Goal: Obtain resource: Obtain resource

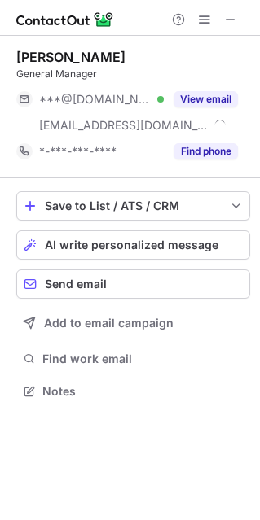
scroll to position [380, 260]
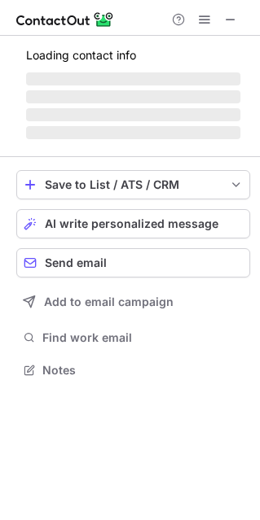
scroll to position [380, 260]
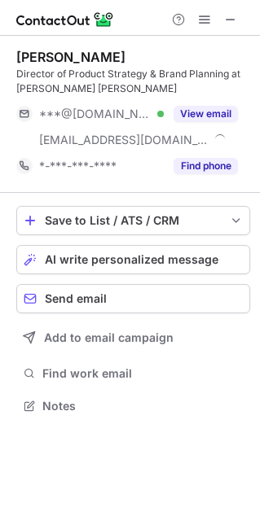
scroll to position [394, 260]
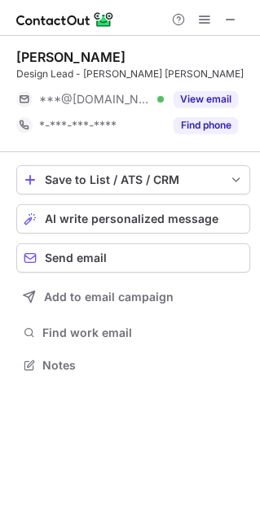
scroll to position [8, 8]
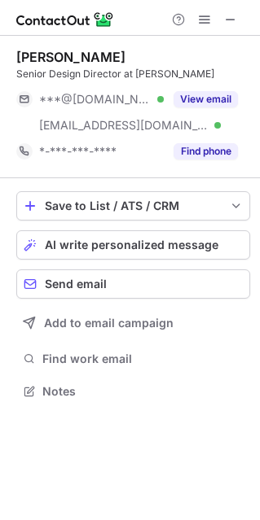
scroll to position [380, 260]
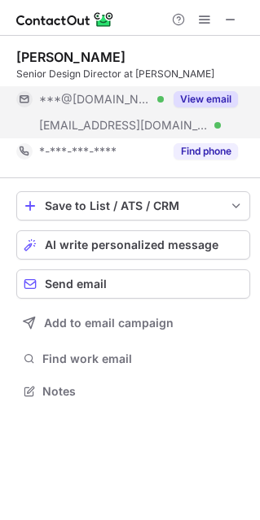
click at [227, 95] on button "View email" at bounding box center [205, 99] width 64 height 16
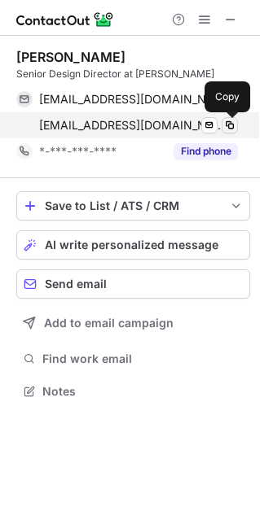
click at [229, 125] on span at bounding box center [229, 125] width 13 height 13
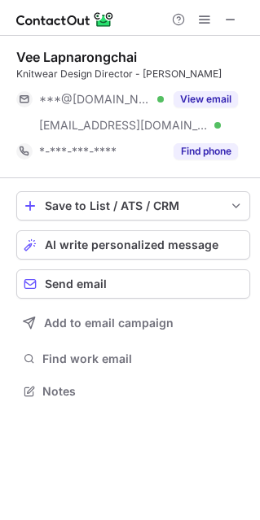
scroll to position [380, 260]
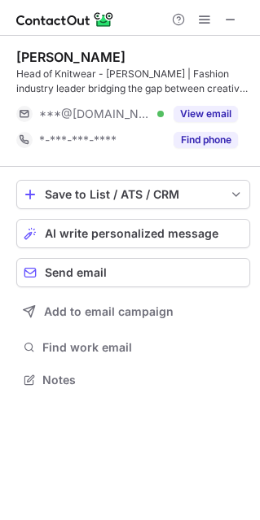
scroll to position [368, 260]
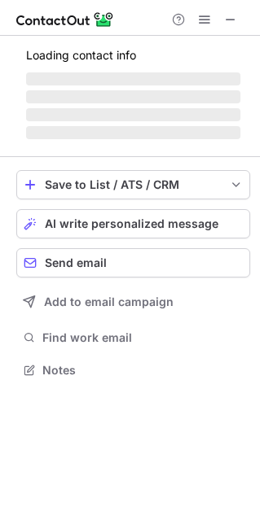
scroll to position [380, 260]
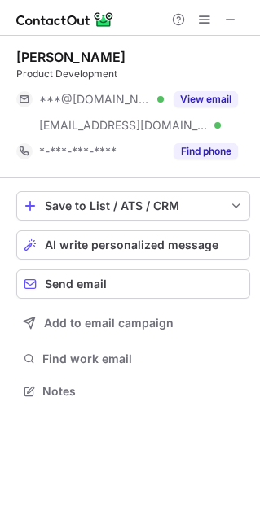
scroll to position [380, 260]
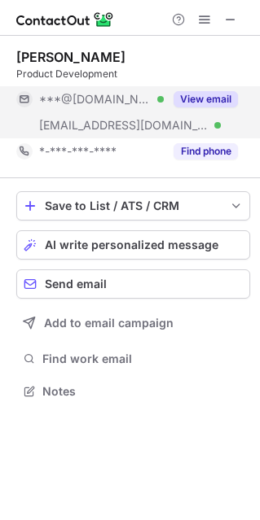
click at [211, 100] on button "View email" at bounding box center [205, 99] width 64 height 16
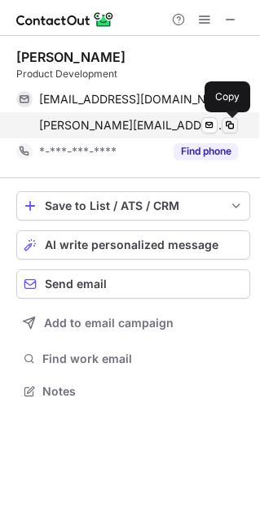
click at [228, 120] on span at bounding box center [229, 125] width 13 height 13
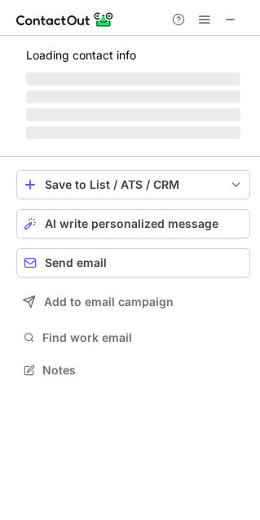
scroll to position [406, 260]
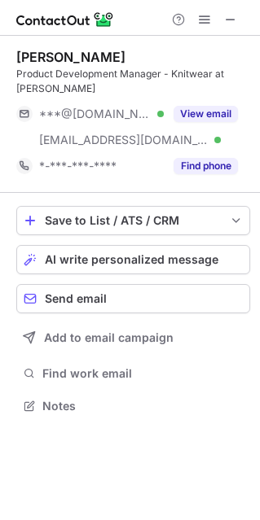
scroll to position [394, 260]
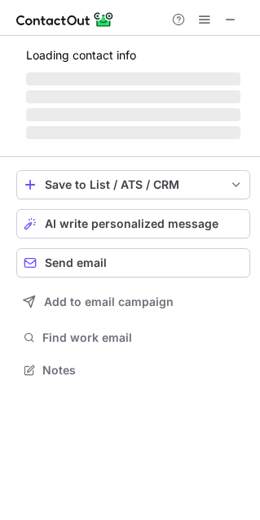
scroll to position [406, 260]
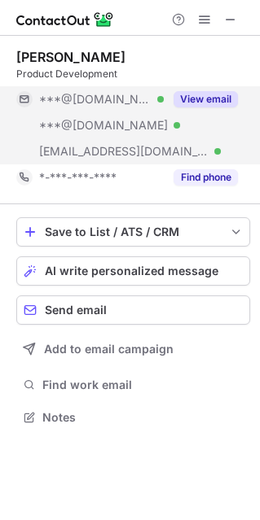
click at [192, 94] on button "View email" at bounding box center [205, 99] width 64 height 16
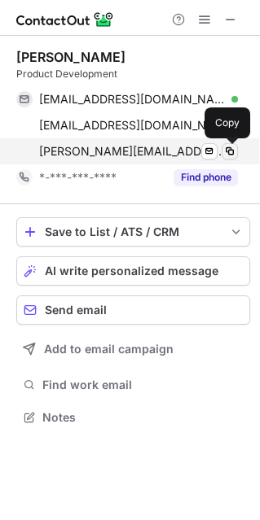
click at [231, 155] on span at bounding box center [229, 151] width 13 height 13
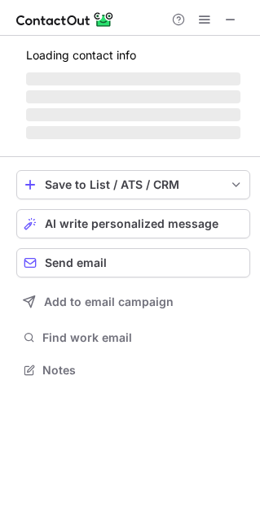
scroll to position [8, 8]
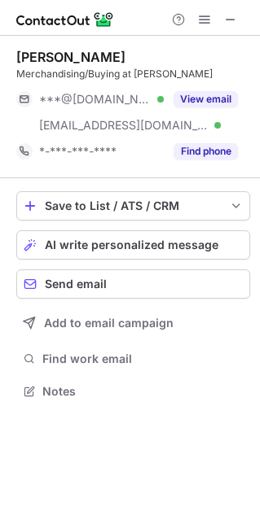
scroll to position [380, 260]
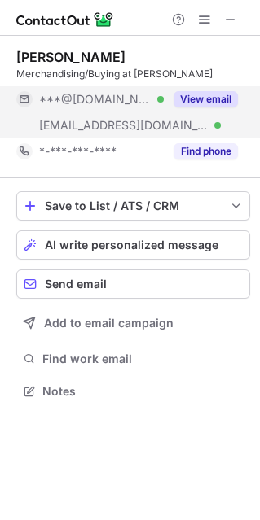
click at [212, 96] on button "View email" at bounding box center [205, 99] width 64 height 16
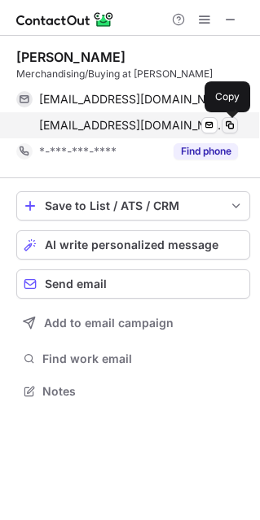
click at [232, 125] on span at bounding box center [229, 125] width 13 height 13
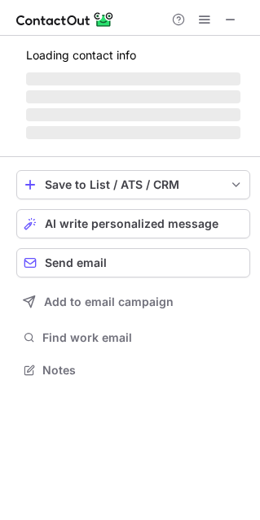
scroll to position [380, 260]
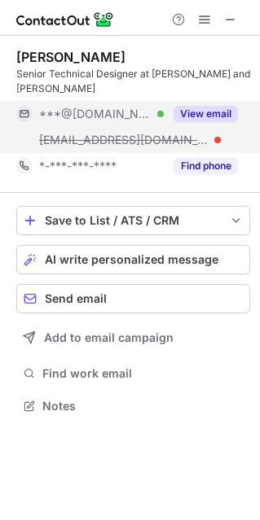
click at [226, 106] on button "View email" at bounding box center [205, 114] width 64 height 16
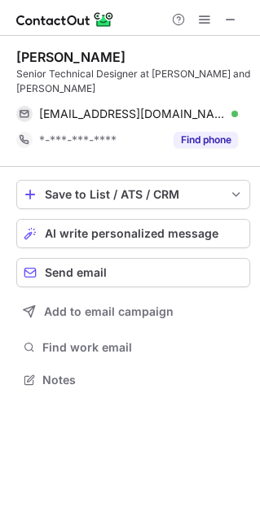
scroll to position [353, 260]
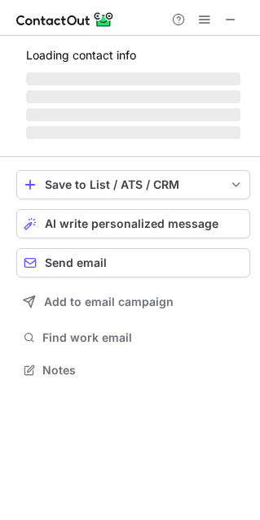
scroll to position [8, 8]
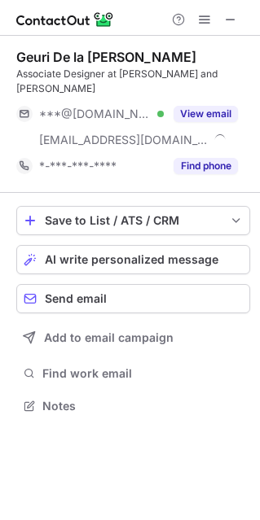
scroll to position [380, 260]
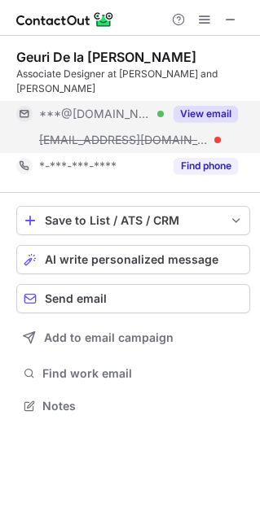
click at [227, 106] on button "View email" at bounding box center [205, 114] width 64 height 16
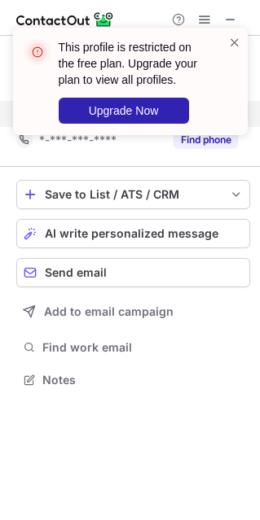
scroll to position [353, 260]
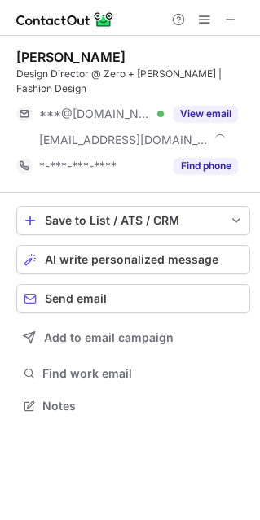
scroll to position [394, 260]
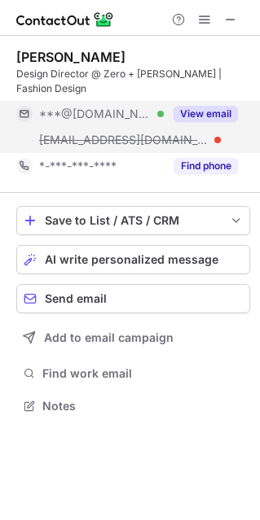
click at [204, 109] on button "View email" at bounding box center [205, 114] width 64 height 16
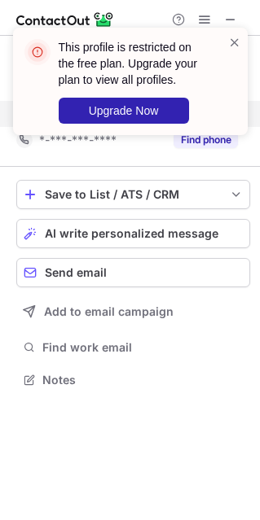
scroll to position [368, 260]
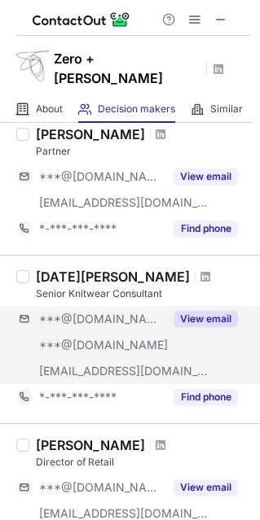
scroll to position [244, 0]
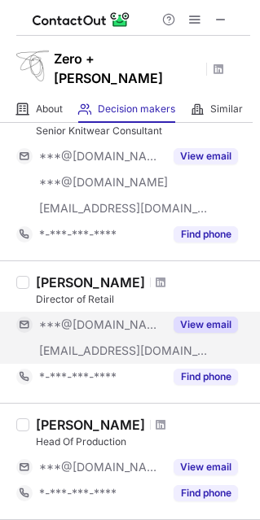
click at [202, 317] on button "View email" at bounding box center [205, 325] width 64 height 16
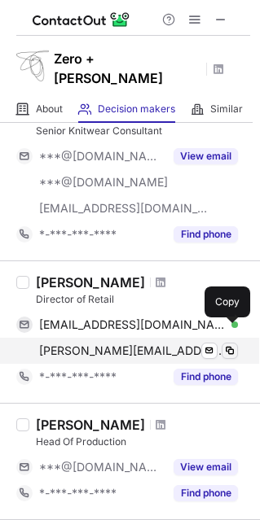
click at [226, 345] on span at bounding box center [229, 351] width 13 height 13
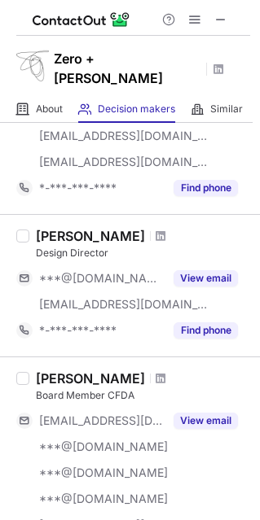
scroll to position [733, 0]
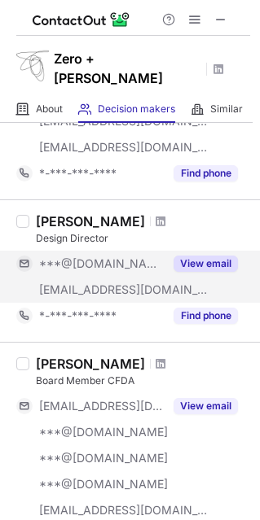
click at [208, 256] on button "View email" at bounding box center [205, 264] width 64 height 16
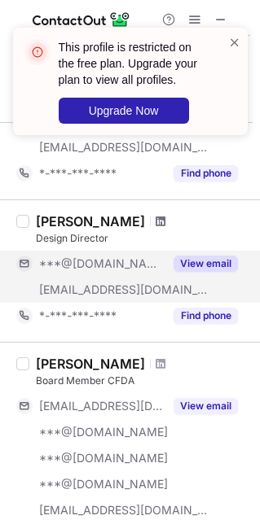
click at [156, 215] on span at bounding box center [161, 221] width 10 height 13
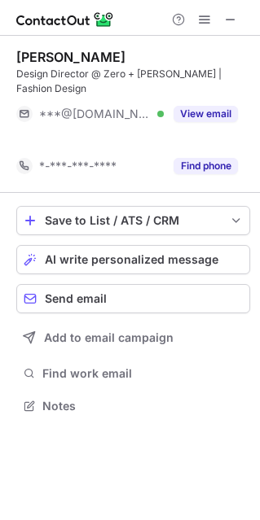
scroll to position [368, 260]
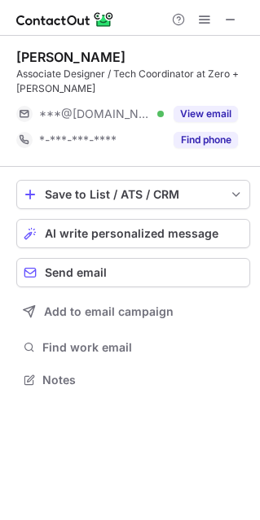
scroll to position [368, 260]
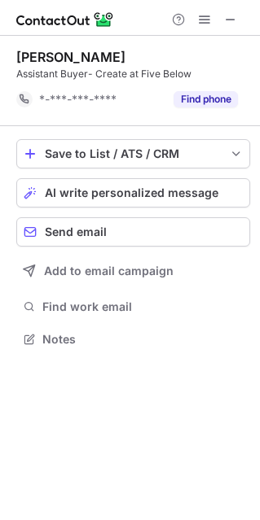
scroll to position [327, 260]
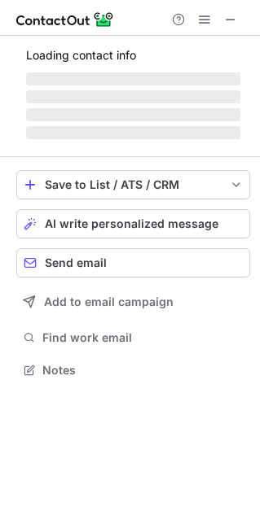
scroll to position [380, 260]
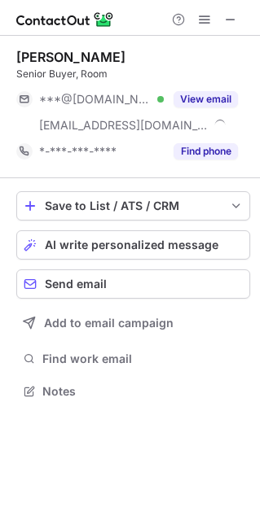
scroll to position [380, 260]
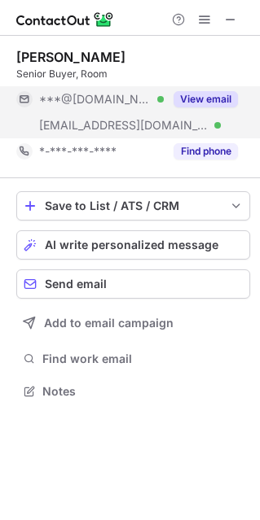
click at [197, 94] on button "View email" at bounding box center [205, 99] width 64 height 16
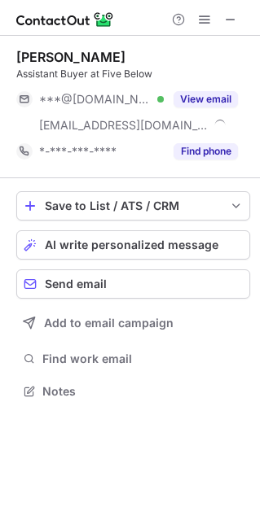
scroll to position [380, 260]
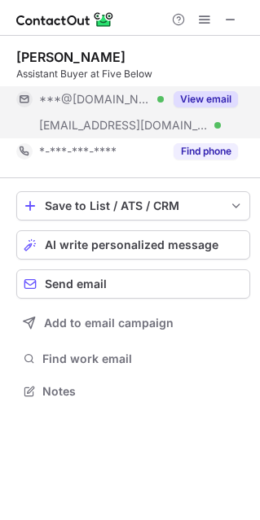
click at [205, 101] on button "View email" at bounding box center [205, 99] width 64 height 16
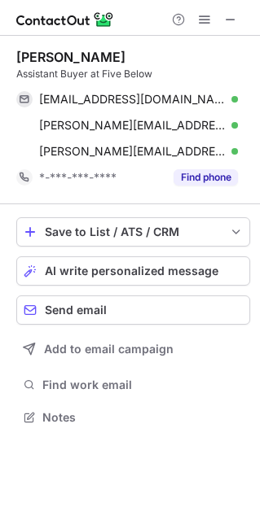
scroll to position [406, 260]
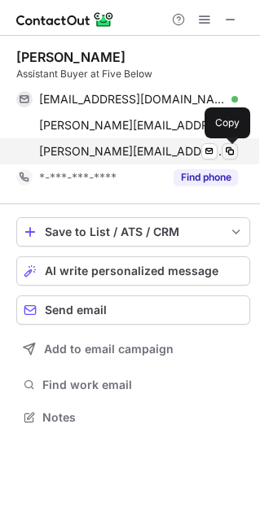
click at [231, 146] on span at bounding box center [229, 151] width 13 height 13
